Goal: Task Accomplishment & Management: Understand process/instructions

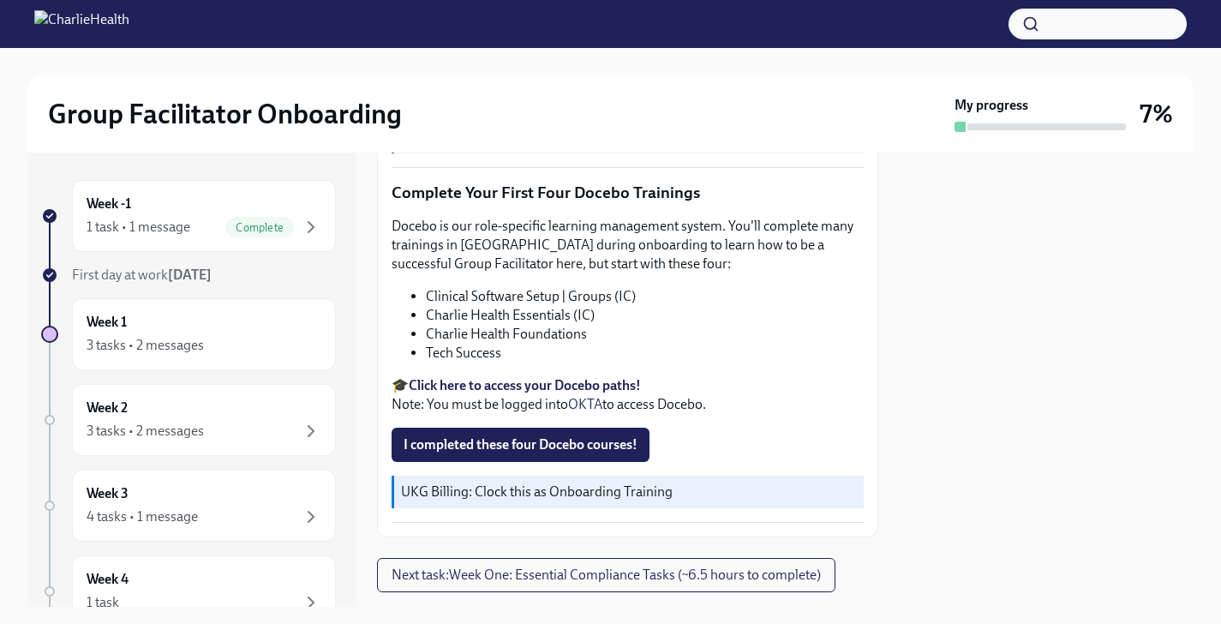
scroll to position [2230, 0]
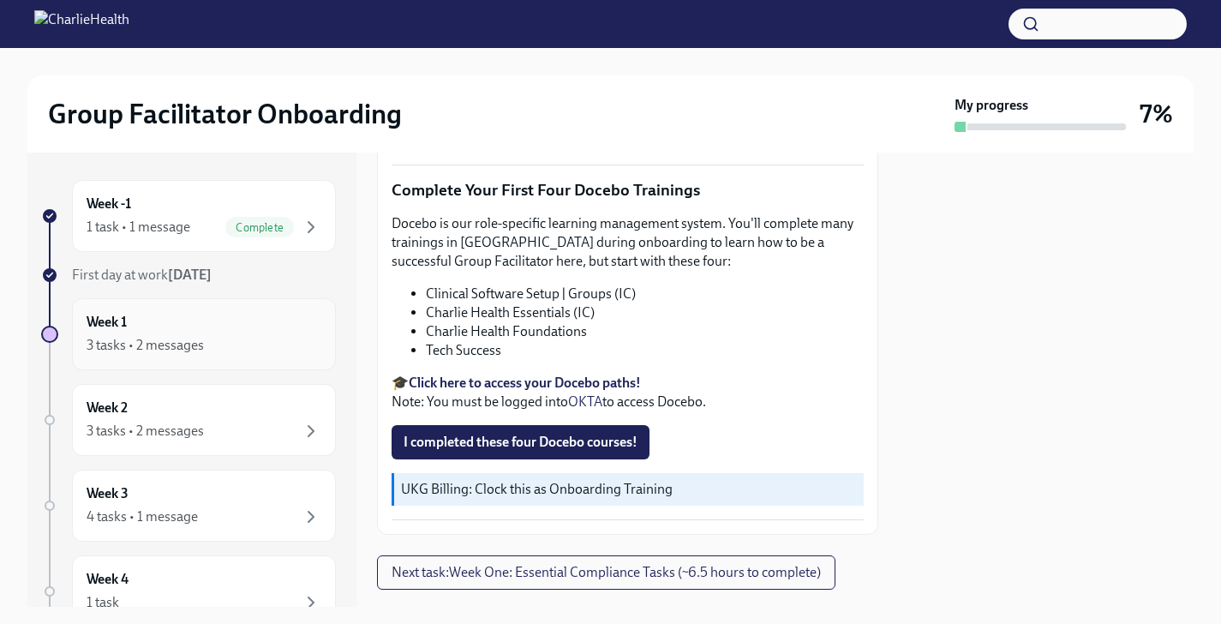
click at [128, 337] on div "3 tasks • 2 messages" at bounding box center [145, 345] width 117 height 19
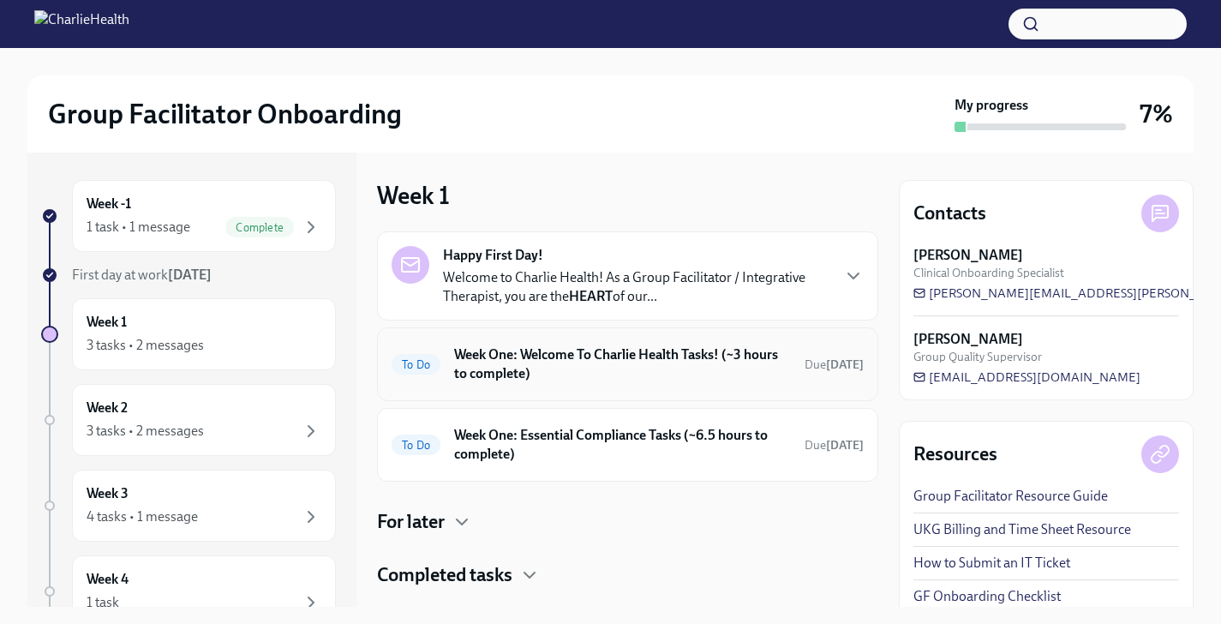
scroll to position [36, 0]
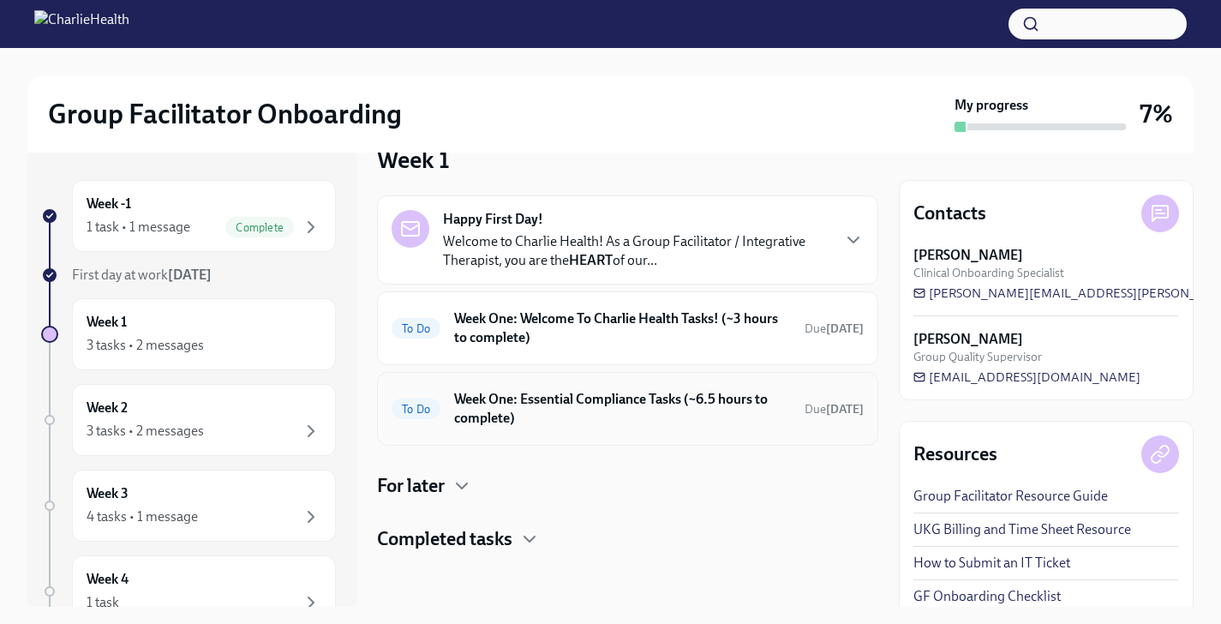
click at [472, 396] on h6 "Week One: Essential Compliance Tasks (~6.5 hours to complete)" at bounding box center [622, 409] width 337 height 38
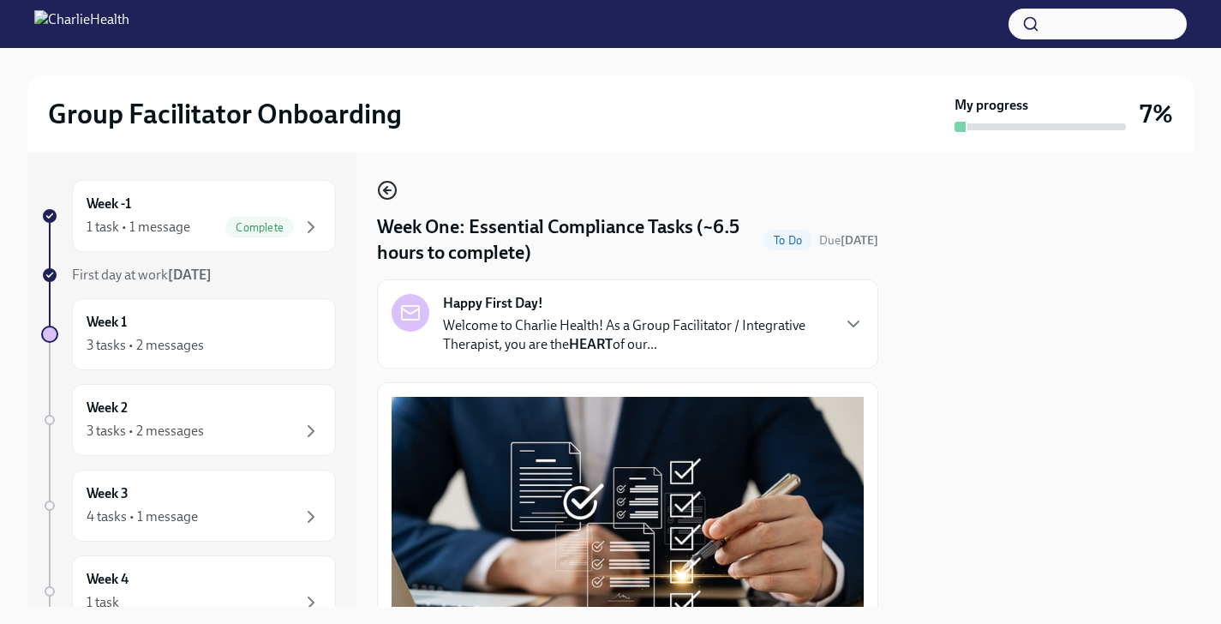
click at [387, 194] on icon "button" at bounding box center [385, 190] width 3 height 7
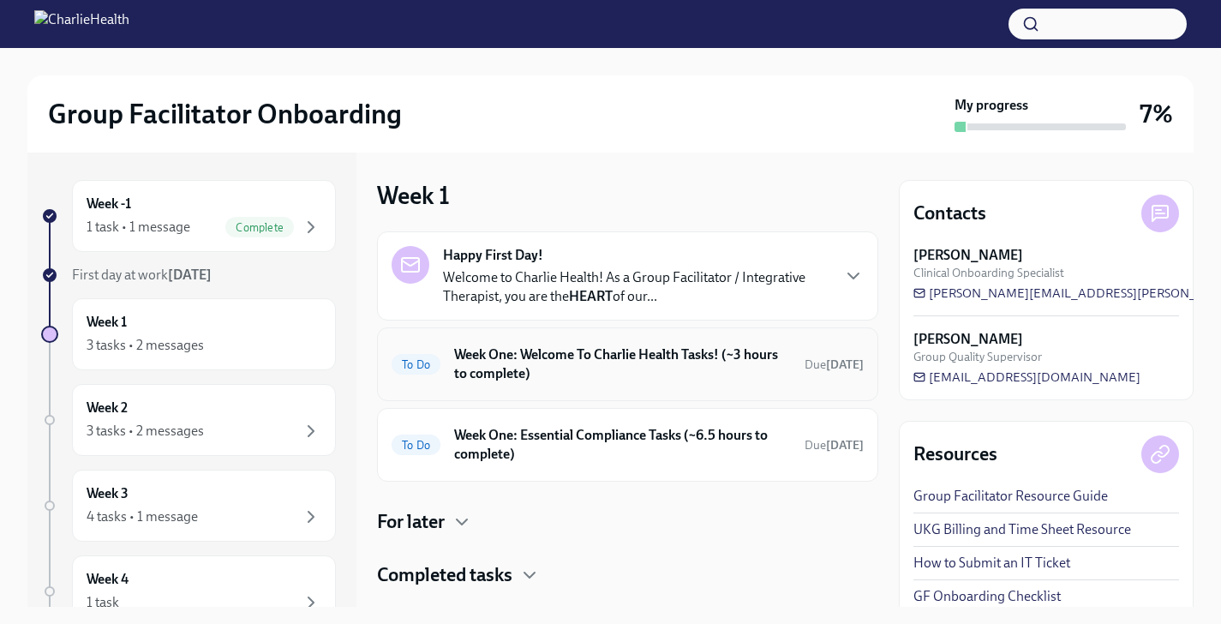
scroll to position [36, 0]
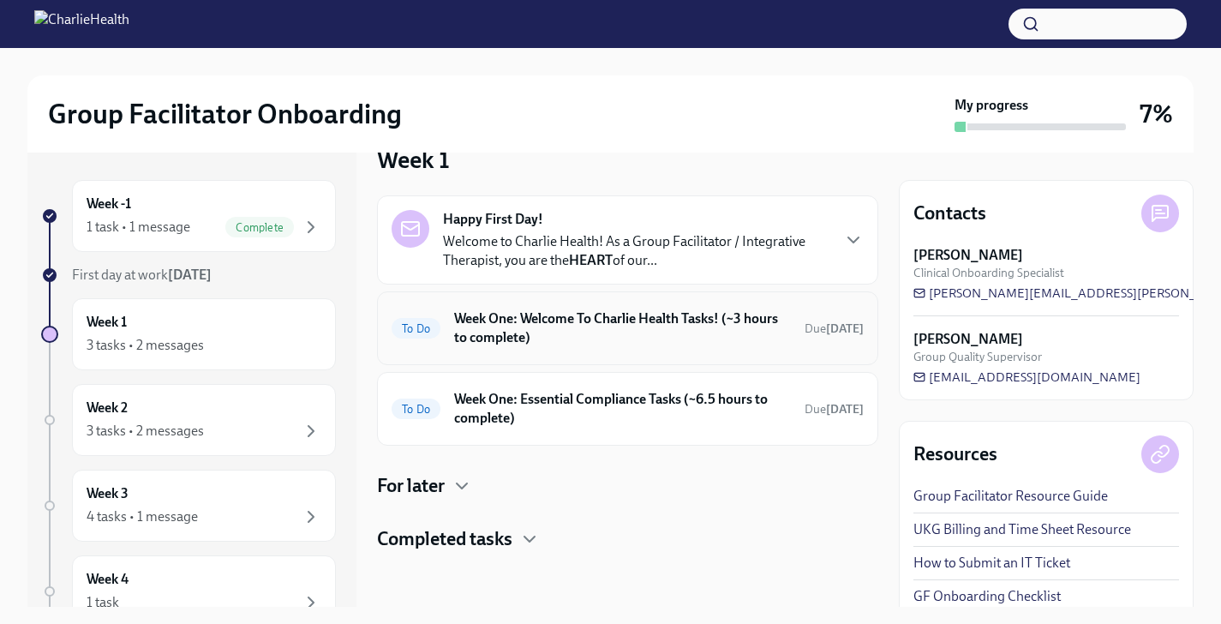
click at [554, 333] on h6 "Week One: Welcome To Charlie Health Tasks! (~3 hours to complete)" at bounding box center [622, 328] width 337 height 38
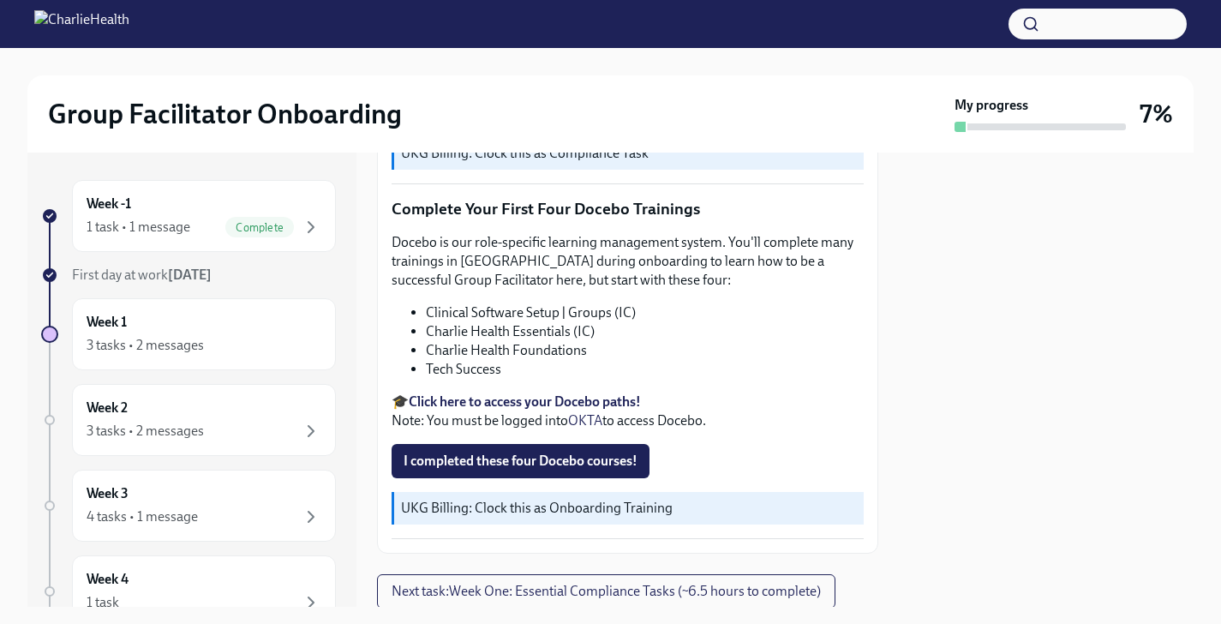
scroll to position [2230, 0]
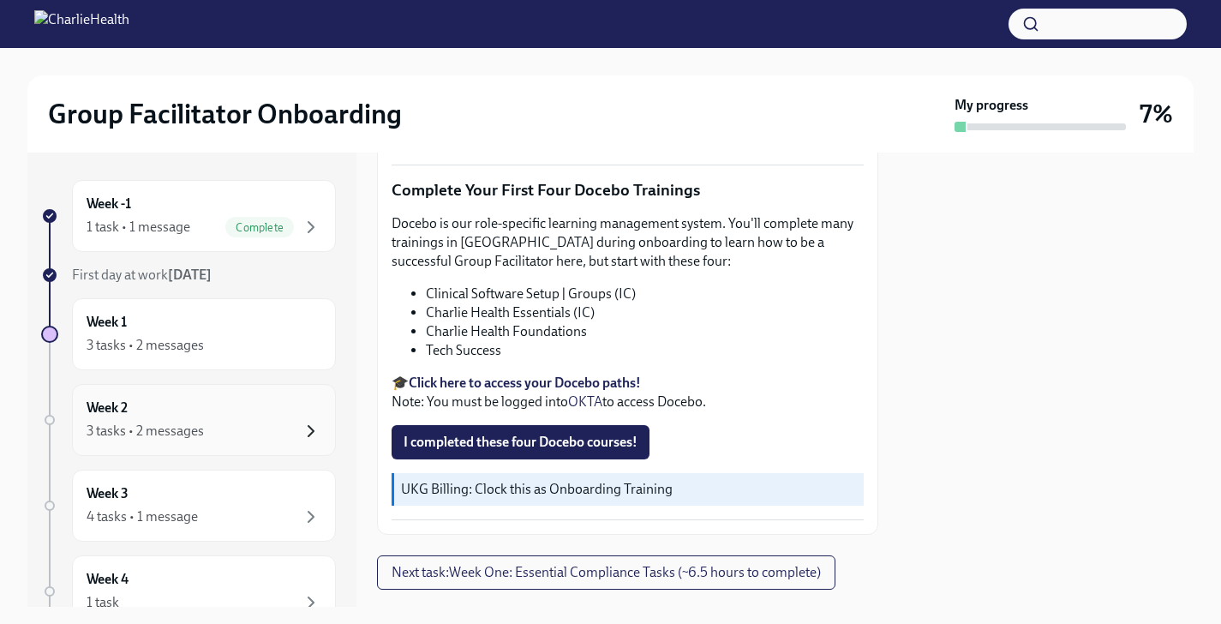
click at [316, 428] on icon "button" at bounding box center [311, 431] width 21 height 21
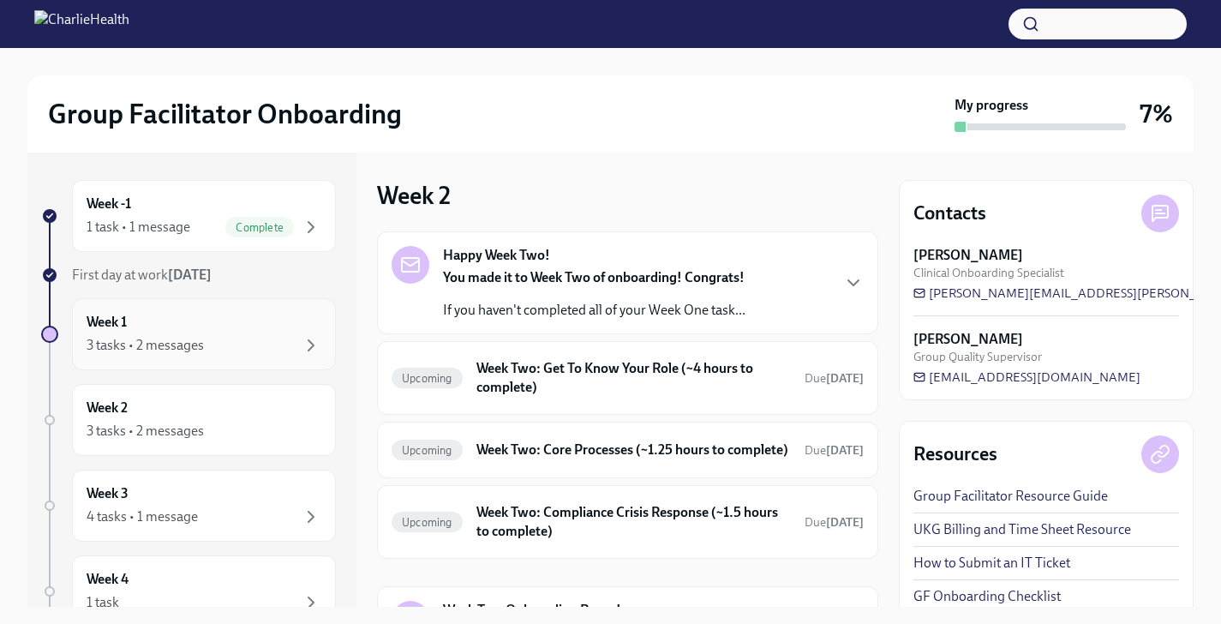
click at [329, 335] on div "Week 1 3 tasks • 2 messages" at bounding box center [204, 334] width 264 height 72
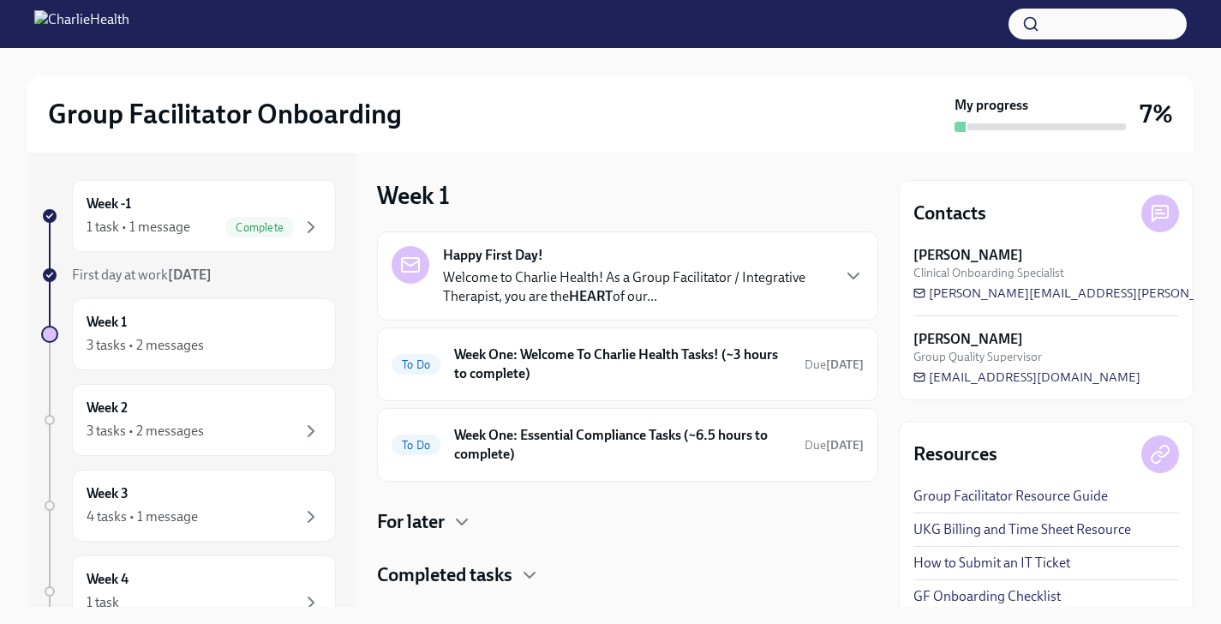
click at [783, 156] on div "Week 1 Happy First Day! Welcome to Charlie Health! As a Group Facilitator / Int…" at bounding box center [627, 380] width 501 height 454
